Goal: Transaction & Acquisition: Obtain resource

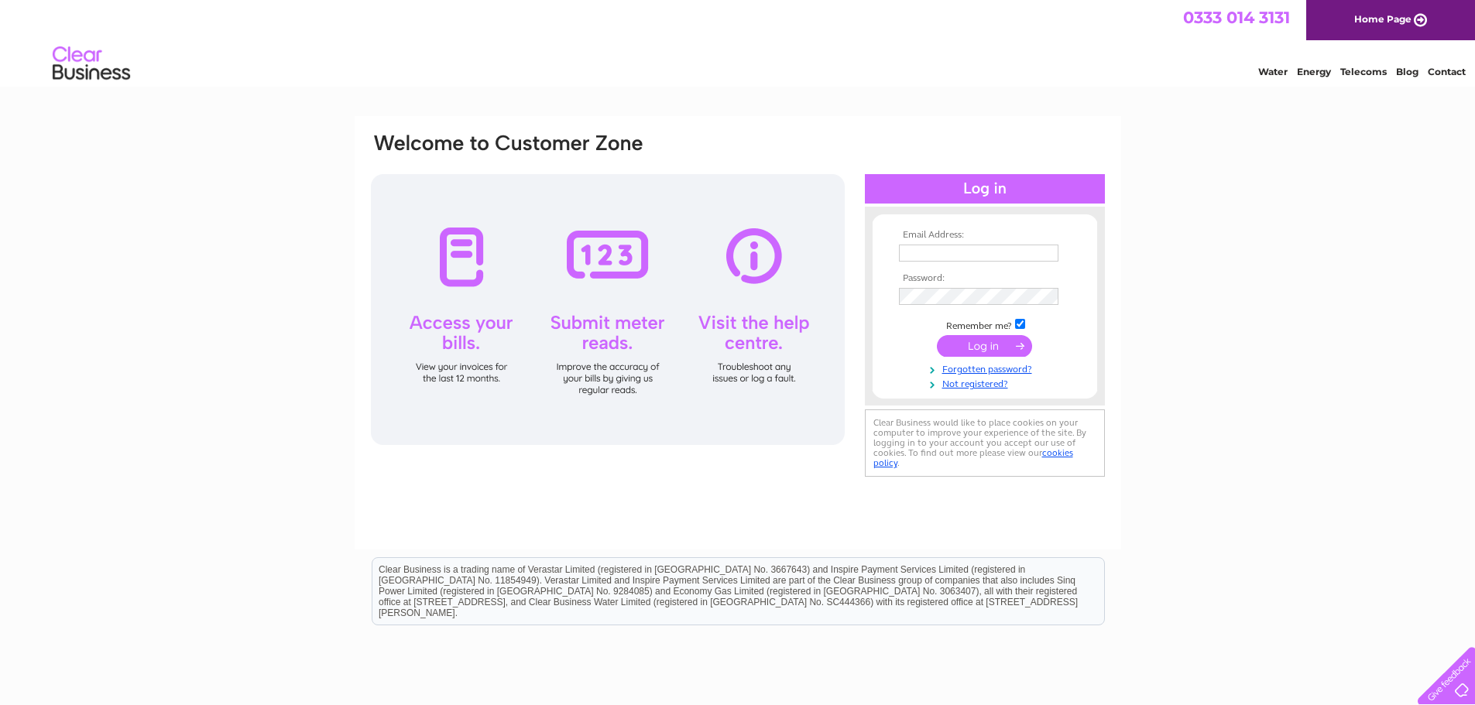
type input "accounts@arahygiene.com"
click at [992, 344] on input "submit" at bounding box center [984, 346] width 95 height 22
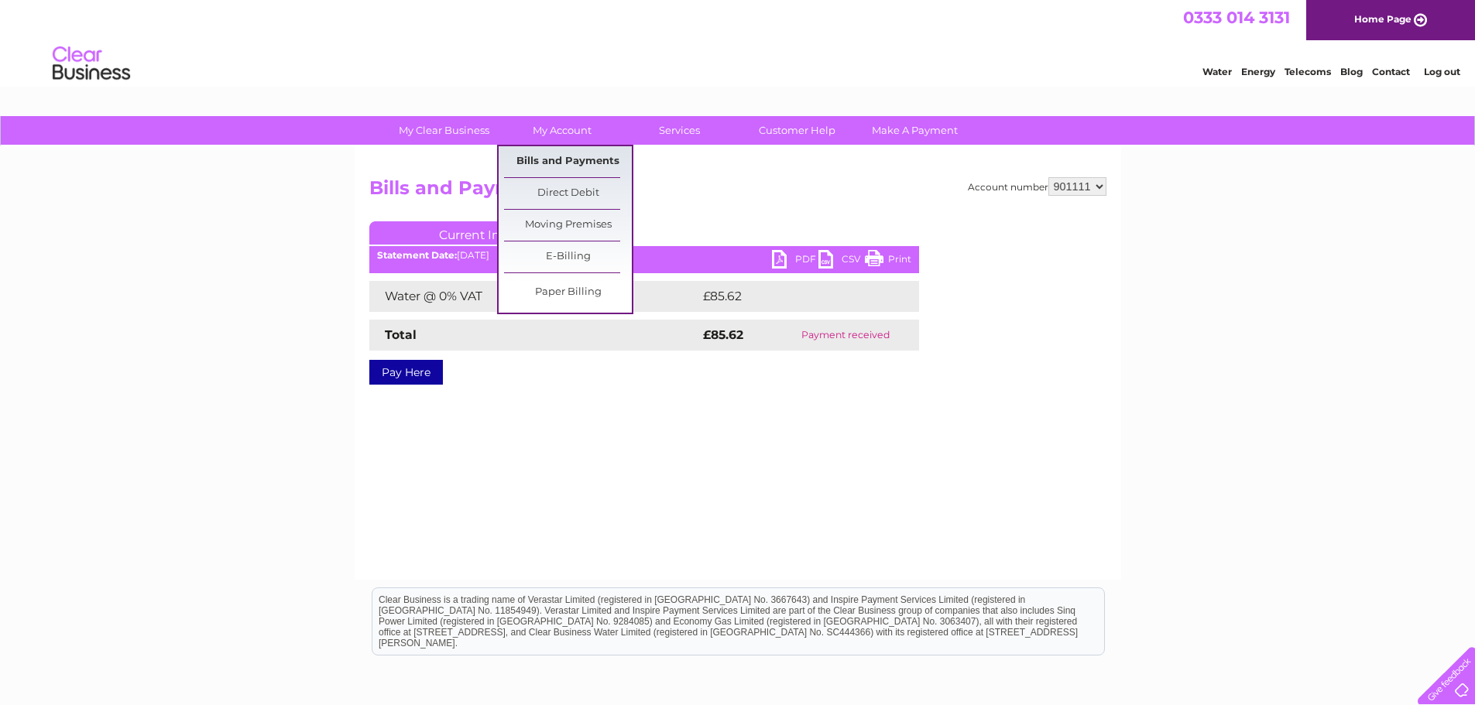
click at [557, 164] on link "Bills and Payments" at bounding box center [568, 161] width 128 height 31
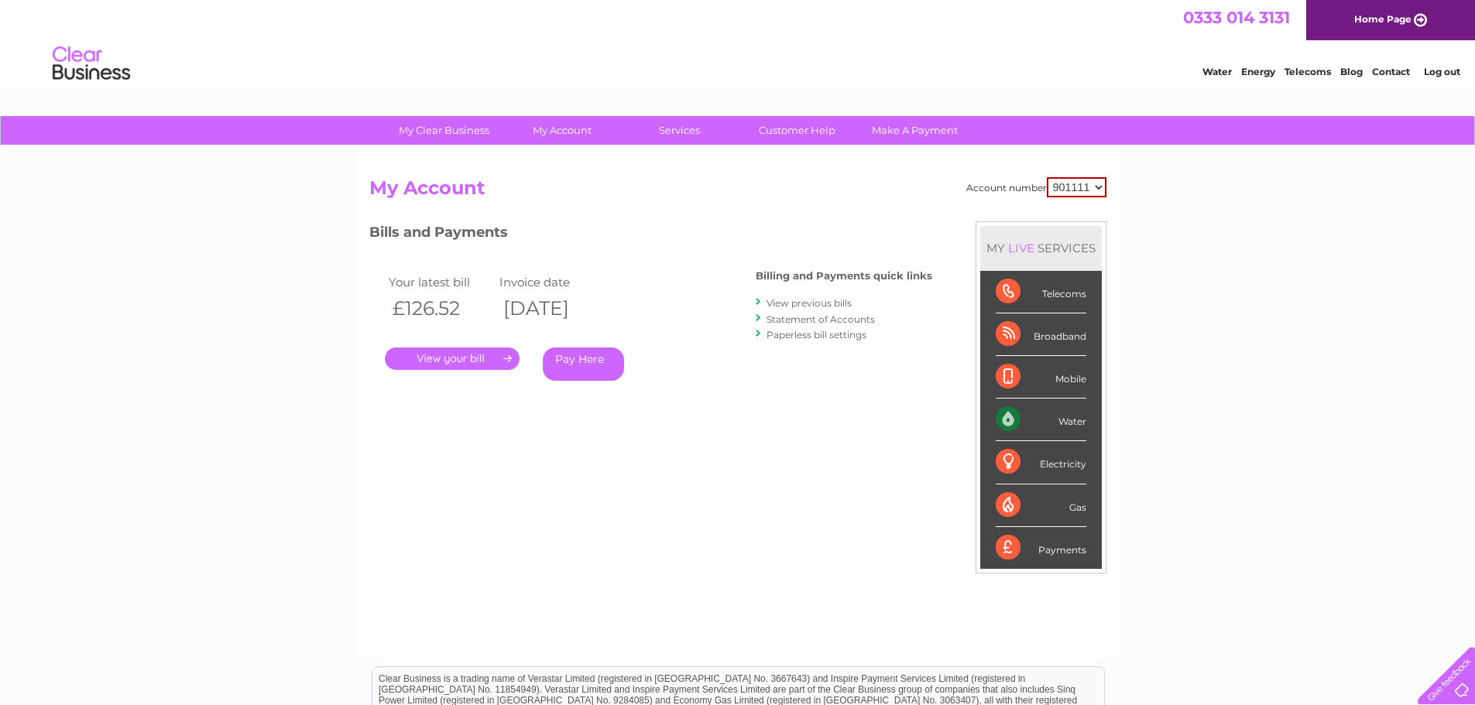
click at [432, 365] on link "." at bounding box center [452, 359] width 135 height 22
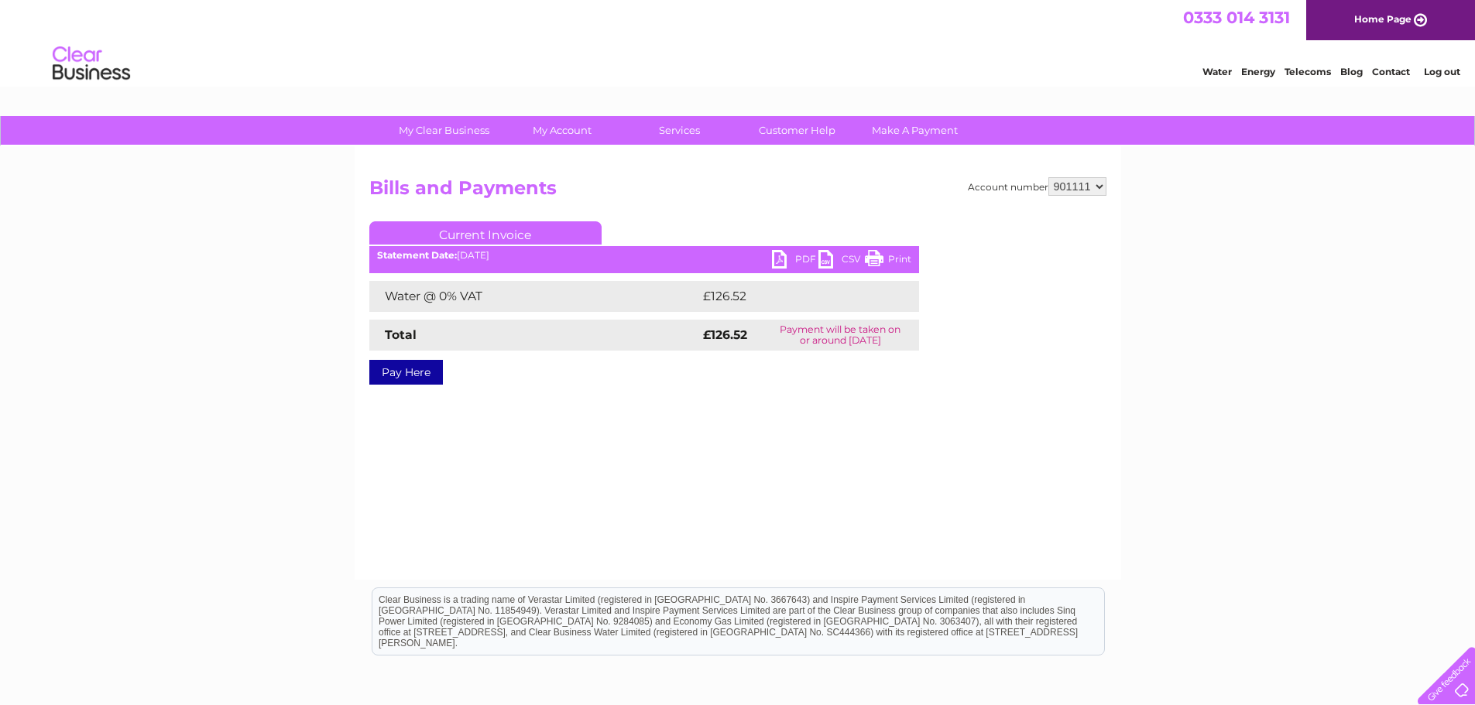
click at [801, 256] on link "PDF" at bounding box center [795, 261] width 46 height 22
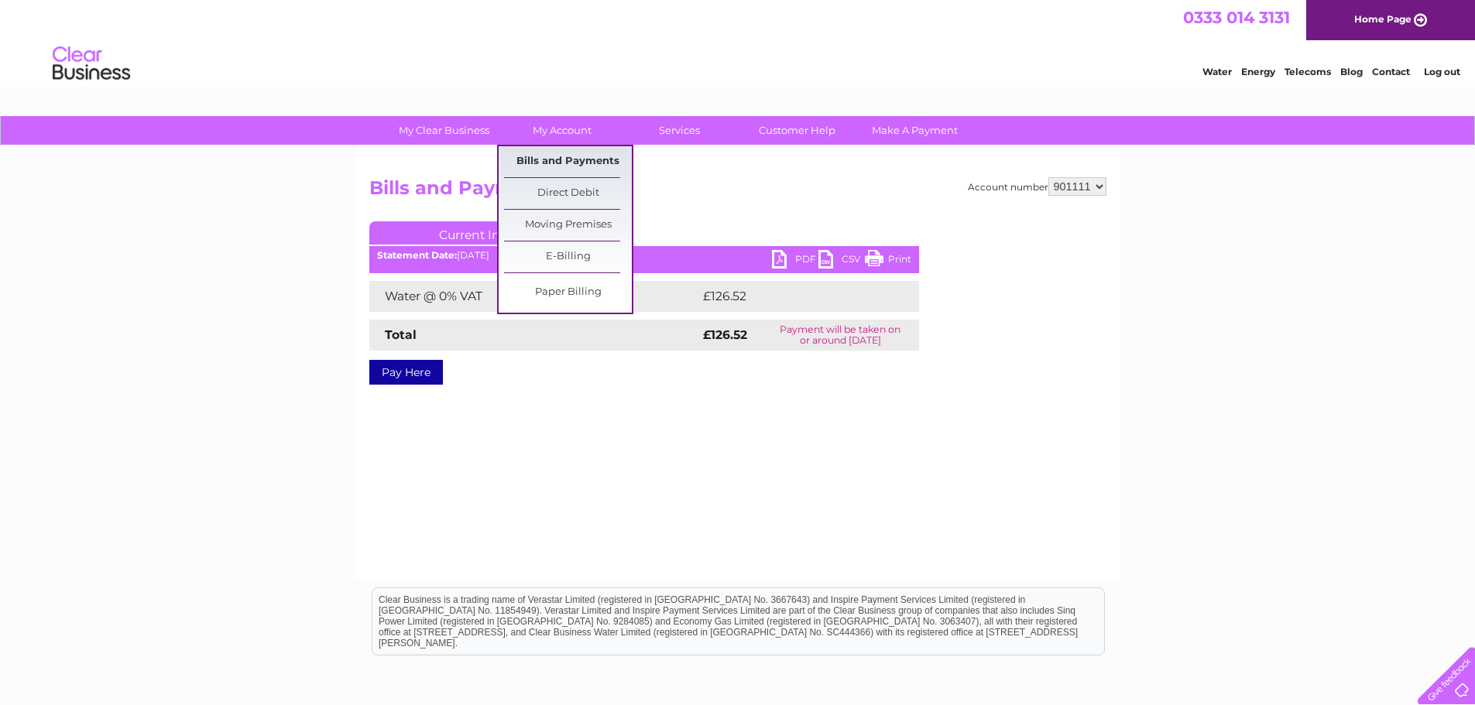
click at [576, 158] on link "Bills and Payments" at bounding box center [568, 161] width 128 height 31
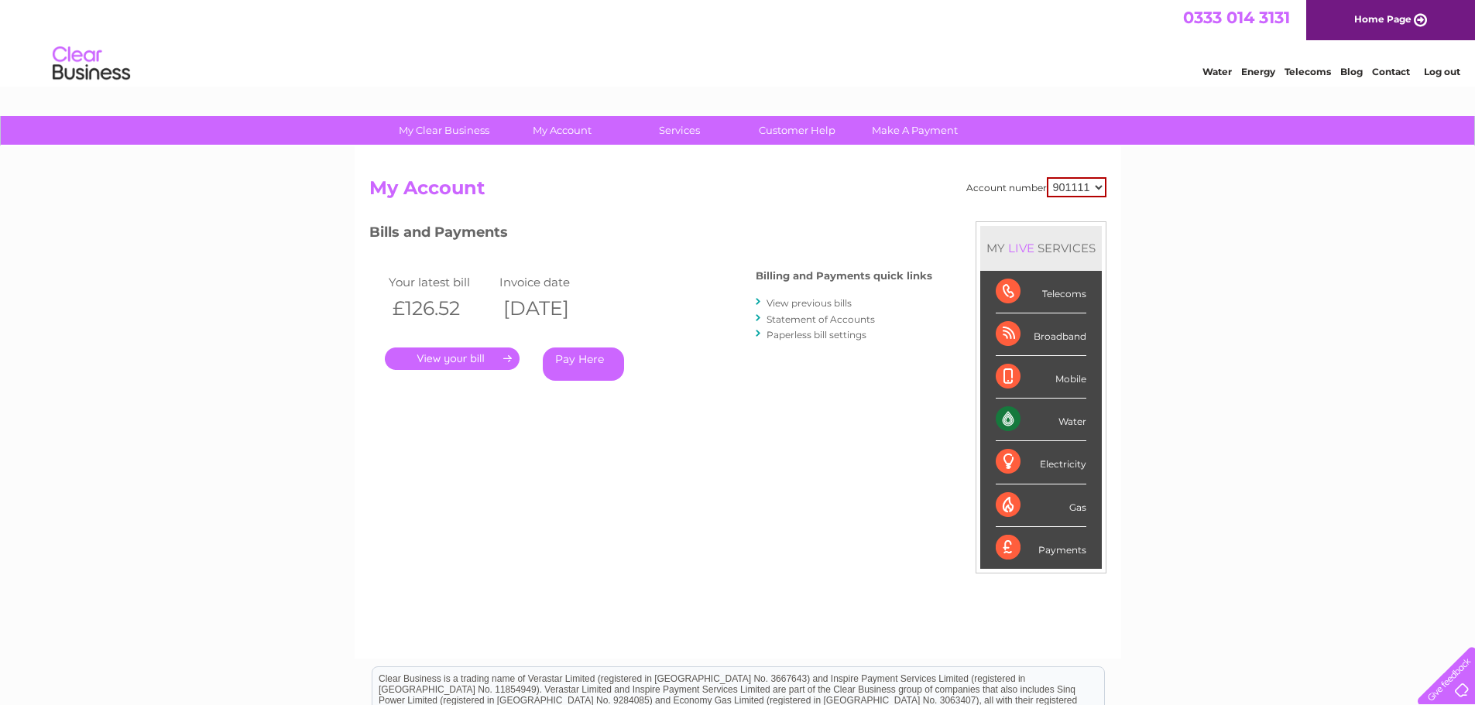
click at [838, 304] on link "View previous bills" at bounding box center [809, 303] width 85 height 12
